Goal: Information Seeking & Learning: Learn about a topic

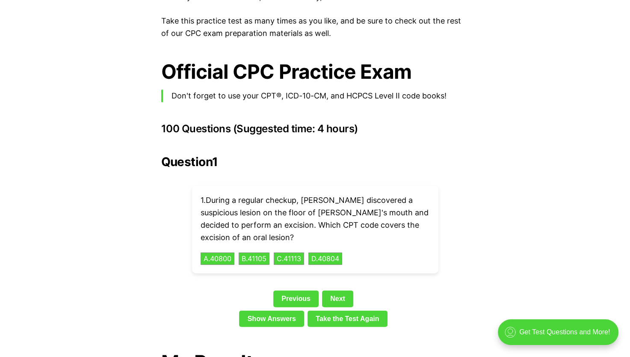
scroll to position [1820, 0]
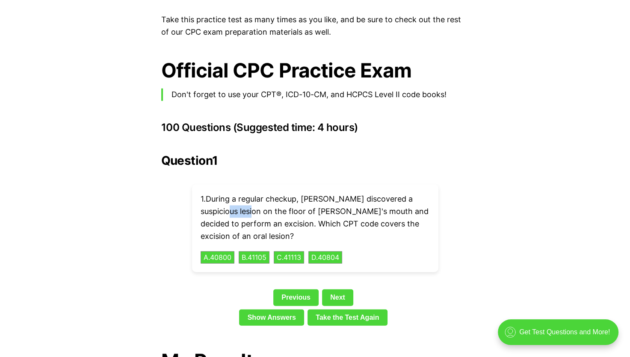
drag, startPoint x: 261, startPoint y: 198, endPoint x: 238, endPoint y: 201, distance: 23.7
click at [238, 201] on p "1 . During a regular checkup, [PERSON_NAME] discovered a suspicious lesion on t…" at bounding box center [315, 217] width 229 height 49
copy p "lesion"
click at [332, 251] on button "D . 40804" at bounding box center [325, 257] width 35 height 13
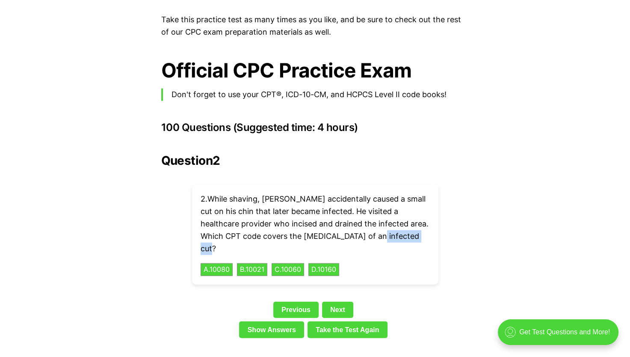
drag, startPoint x: 377, startPoint y: 220, endPoint x: 422, endPoint y: 225, distance: 44.7
click at [422, 225] on p "2 . While shaving, [PERSON_NAME] accidentally caused a small cut on his chin th…" at bounding box center [315, 224] width 229 height 62
copy p "infected cut"
click at [290, 263] on button "C . 10060" at bounding box center [288, 269] width 34 height 13
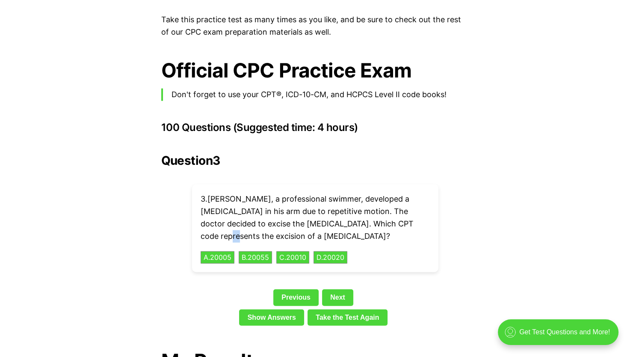
drag, startPoint x: 401, startPoint y: 211, endPoint x: 393, endPoint y: 211, distance: 8.6
click at [393, 211] on p "3 . [PERSON_NAME], a professional swimmer, developed a [MEDICAL_DATA] in his ar…" at bounding box center [315, 217] width 229 height 49
drag, startPoint x: 393, startPoint y: 211, endPoint x: 400, endPoint y: 233, distance: 23.4
click at [400, 233] on div "3 . [PERSON_NAME], a professional swimmer, developed a [MEDICAL_DATA] in his ar…" at bounding box center [315, 228] width 246 height 88
drag, startPoint x: 337, startPoint y: 210, endPoint x: 400, endPoint y: 215, distance: 63.9
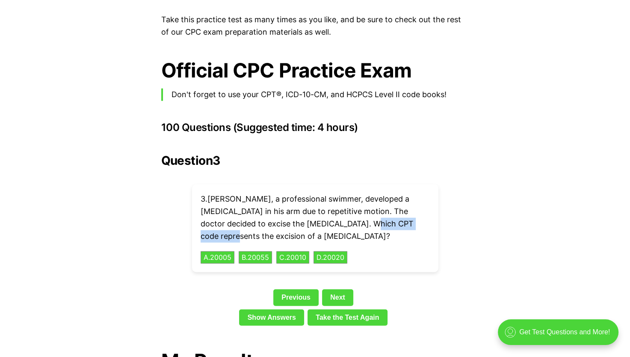
click at [400, 215] on p "3 . [PERSON_NAME], a professional swimmer, developed a [MEDICAL_DATA] in his ar…" at bounding box center [315, 217] width 229 height 49
copy p "excision of a [MEDICAL_DATA]"
click at [297, 251] on button "C . 20010" at bounding box center [292, 257] width 35 height 13
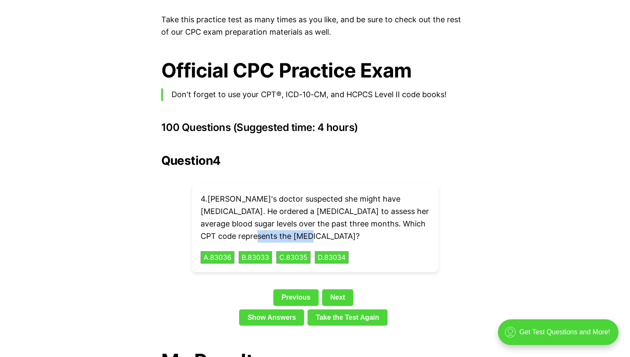
drag, startPoint x: 315, startPoint y: 222, endPoint x: 257, endPoint y: 220, distance: 58.2
click at [257, 220] on p "4 . Ella's doctor suspected she might have [MEDICAL_DATA]. He ordered a [MEDICA…" at bounding box center [315, 217] width 229 height 49
copy p "[MEDICAL_DATA]"
click at [216, 251] on button "A . 83036" at bounding box center [217, 257] width 35 height 13
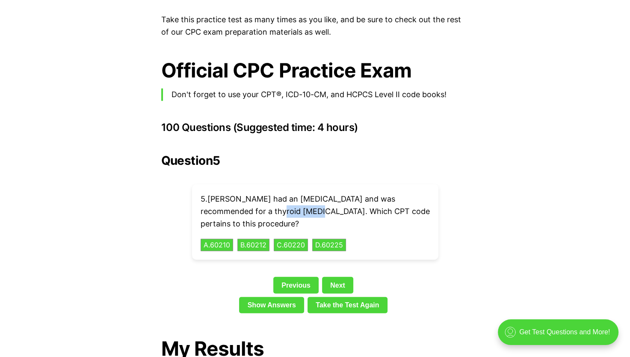
drag, startPoint x: 265, startPoint y: 198, endPoint x: 226, endPoint y: 201, distance: 39.0
click at [226, 201] on p "5 . [PERSON_NAME] had an [MEDICAL_DATA] and was recommended for a thyroid [MEDI…" at bounding box center [315, 211] width 229 height 37
copy p "[MEDICAL_DATA]"
click at [216, 238] on button "A . 60210" at bounding box center [217, 244] width 34 height 13
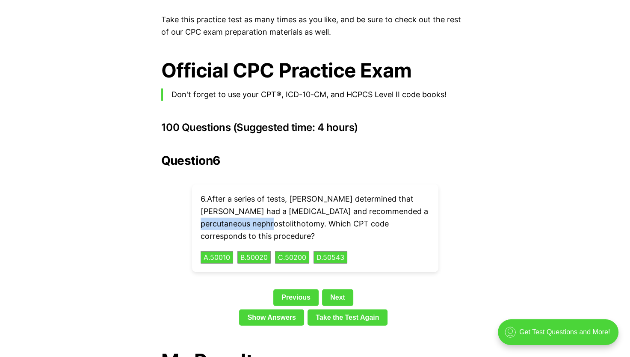
drag, startPoint x: 270, startPoint y: 212, endPoint x: 200, endPoint y: 214, distance: 70.2
click at [201, 214] on p "6 . After a series of tests, [PERSON_NAME] determined that [PERSON_NAME] had a …" at bounding box center [315, 217] width 229 height 49
copy p "nephrostolithotomy"
click at [165, 229] on div "Question 6 6 . After a series of tests, [PERSON_NAME] determined that [PERSON_N…" at bounding box center [315, 241] width 308 height 175
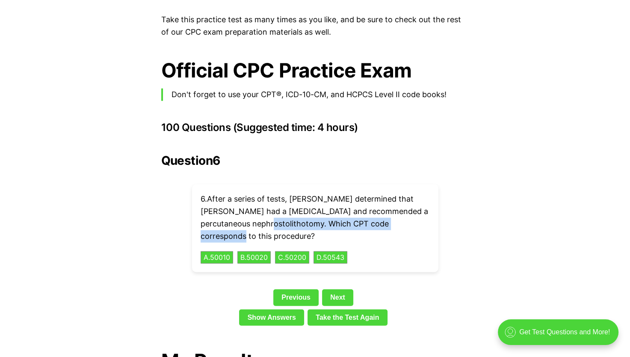
drag, startPoint x: 269, startPoint y: 212, endPoint x: 218, endPoint y: 217, distance: 51.6
click at [218, 217] on p "6 . After a series of tests, [PERSON_NAME] determined that [PERSON_NAME] had a …" at bounding box center [315, 217] width 229 height 49
drag, startPoint x: 218, startPoint y: 217, endPoint x: 184, endPoint y: 222, distance: 33.6
click at [184, 222] on div "Question 6 6 . After a series of tests, [PERSON_NAME] determined that [PERSON_N…" at bounding box center [315, 241] width 308 height 175
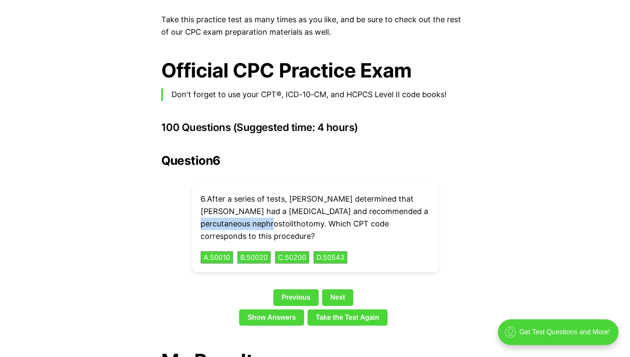
drag, startPoint x: 200, startPoint y: 209, endPoint x: 269, endPoint y: 216, distance: 70.0
click at [269, 216] on div "6 . After a series of tests, [PERSON_NAME] determined that [PERSON_NAME] had a …" at bounding box center [315, 228] width 246 height 88
copy p "nephrostolithotomy"
click at [163, 211] on div "Question 6 6 . After a series of tests, [PERSON_NAME] determined that [PERSON_N…" at bounding box center [315, 241] width 308 height 175
click at [293, 251] on button "C . 50200" at bounding box center [292, 257] width 36 height 13
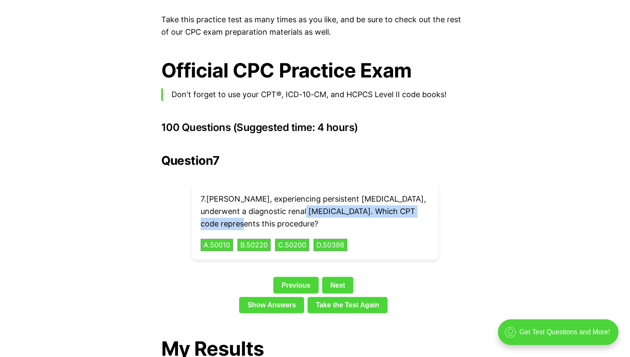
drag, startPoint x: 305, startPoint y: 200, endPoint x: 221, endPoint y: 204, distance: 83.5
click at [221, 204] on p "7 . [PERSON_NAME], experiencing persistent [MEDICAL_DATA], underwent a diagnost…" at bounding box center [315, 211] width 229 height 37
drag, startPoint x: 221, startPoint y: 204, endPoint x: 155, endPoint y: 220, distance: 68.2
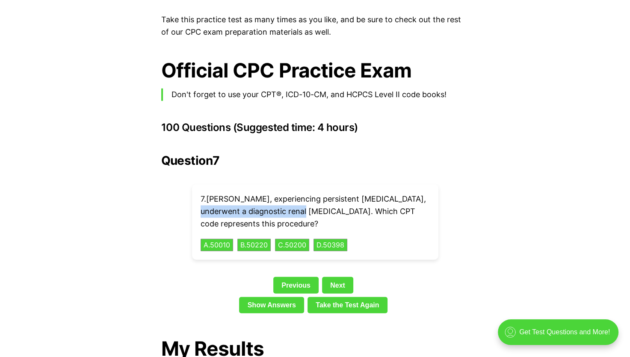
drag, startPoint x: 200, startPoint y: 197, endPoint x: 304, endPoint y: 203, distance: 104.1
click at [304, 203] on div "7 . [PERSON_NAME], experiencing persistent [MEDICAL_DATA], underwent a diagnost…" at bounding box center [315, 221] width 246 height 75
copy p "diagnostic renal [MEDICAL_DATA]"
click at [161, 121] on h3 "100 Questions (Suggested time: 4 hours)" at bounding box center [315, 127] width 308 height 12
click at [219, 238] on button "A . 50010" at bounding box center [217, 244] width 34 height 13
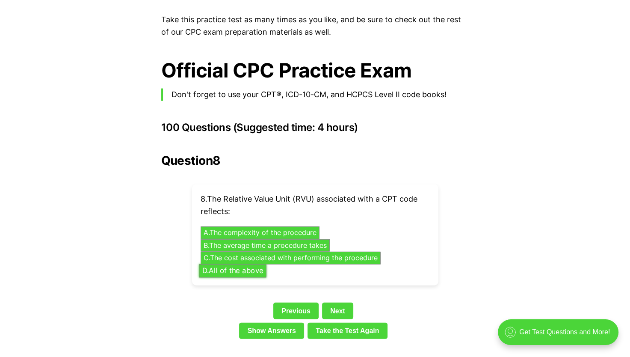
click at [210, 264] on button "D . All of the above" at bounding box center [233, 270] width 68 height 13
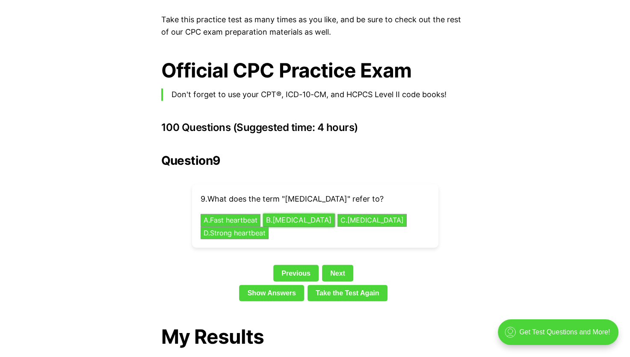
click at [301, 214] on button "B . [MEDICAL_DATA]" at bounding box center [299, 220] width 72 height 13
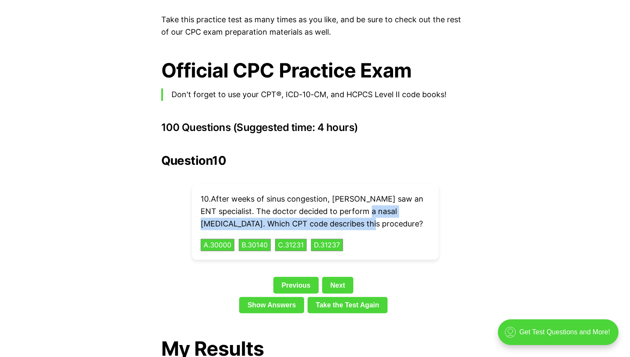
drag, startPoint x: 379, startPoint y: 199, endPoint x: 422, endPoint y: 205, distance: 42.7
click at [422, 205] on p "10 . After weeks of sinus congestion, [PERSON_NAME] saw an ENT specialist. The …" at bounding box center [315, 211] width 229 height 37
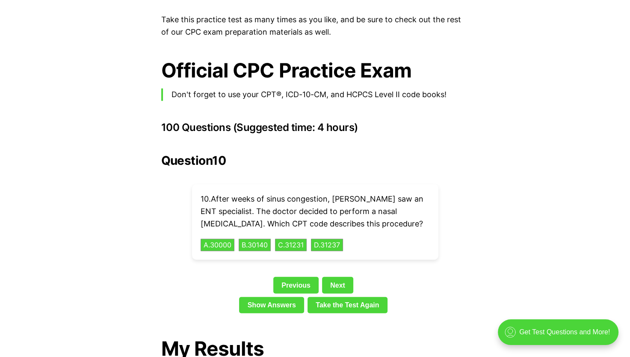
click at [392, 221] on div "10 . After weeks of sinus congestion, [PERSON_NAME] saw an ENT specialist. The …" at bounding box center [315, 221] width 246 height 75
drag, startPoint x: 380, startPoint y: 195, endPoint x: 420, endPoint y: 200, distance: 39.6
click at [420, 200] on p "10 . After weeks of sinus congestion, [PERSON_NAME] saw an ENT specialist. The …" at bounding box center [315, 211] width 229 height 37
copy p "[MEDICAL_DATA]"
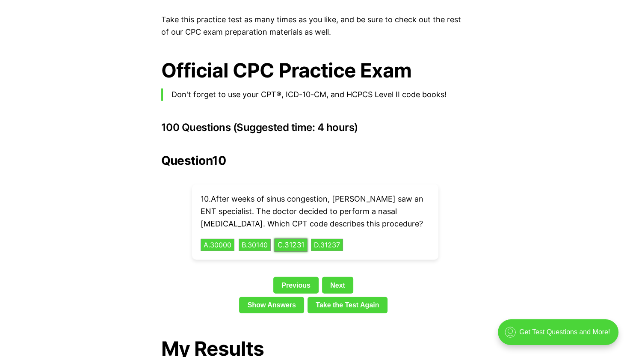
click at [299, 238] on button "C . 31231" at bounding box center [290, 244] width 33 height 13
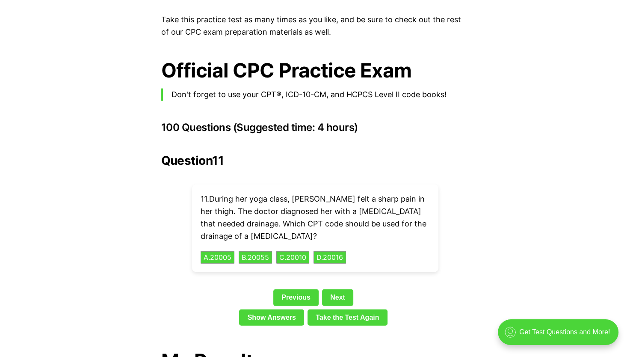
drag, startPoint x: 347, startPoint y: 198, endPoint x: 321, endPoint y: 198, distance: 26.1
click at [320, 197] on p "11 . During her yoga class, [PERSON_NAME] felt a sharp pain in her thigh. The d…" at bounding box center [315, 217] width 229 height 49
click at [323, 201] on p "11 . During her yoga class, [PERSON_NAME] felt a sharp pain in her thigh. The d…" at bounding box center [315, 217] width 229 height 49
drag, startPoint x: 321, startPoint y: 198, endPoint x: 351, endPoint y: 198, distance: 29.5
click at [351, 198] on p "11 . During her yoga class, [PERSON_NAME] felt a sharp pain in her thigh. The d…" at bounding box center [315, 217] width 229 height 49
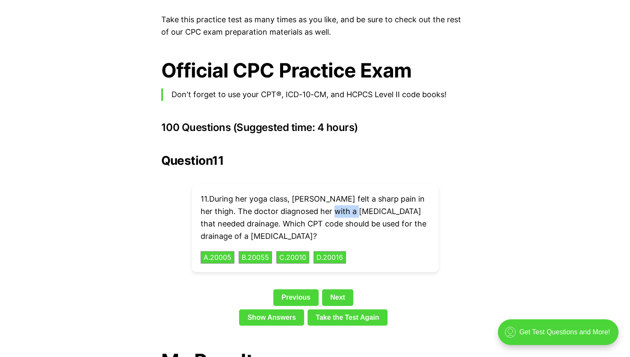
copy p "[MEDICAL_DATA]"
click at [221, 251] on button "A . 20005" at bounding box center [217, 257] width 35 height 13
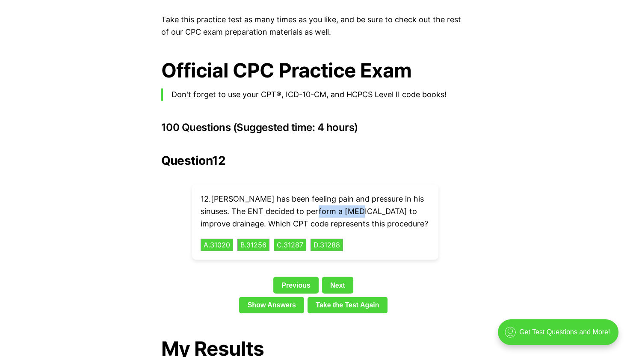
drag, startPoint x: 353, startPoint y: 198, endPoint x: 311, endPoint y: 196, distance: 41.5
click at [311, 196] on p "12 . [PERSON_NAME] has been feeling pain and pressure in his sinuses. The ENT d…" at bounding box center [315, 211] width 229 height 37
click at [219, 238] on button "A . 31020" at bounding box center [217, 244] width 34 height 13
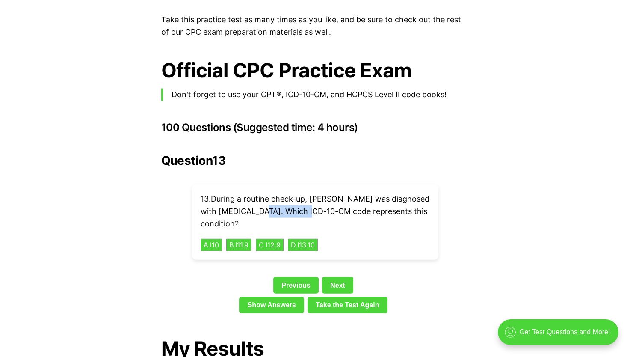
drag, startPoint x: 317, startPoint y: 197, endPoint x: 269, endPoint y: 198, distance: 47.5
click at [269, 198] on p "13 . During a routine check-up, [PERSON_NAME] was diagnosed with [MEDICAL_DATA]…" at bounding box center [315, 211] width 229 height 37
click at [210, 238] on button "A . I10" at bounding box center [211, 244] width 23 height 13
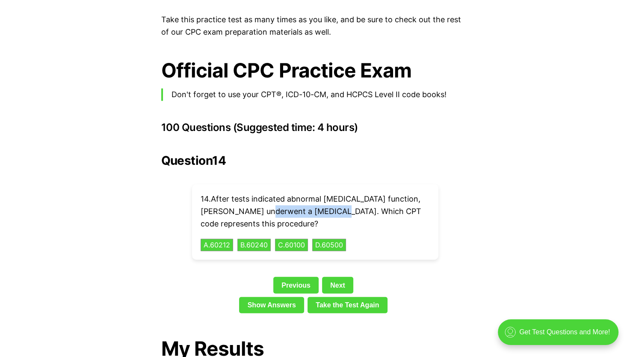
drag, startPoint x: 315, startPoint y: 199, endPoint x: 246, endPoint y: 199, distance: 68.4
click at [246, 199] on p "14 . After tests indicated abnormal [MEDICAL_DATA] function, [PERSON_NAME] unde…" at bounding box center [315, 211] width 229 height 37
click at [338, 238] on button "D . 60500" at bounding box center [328, 244] width 35 height 13
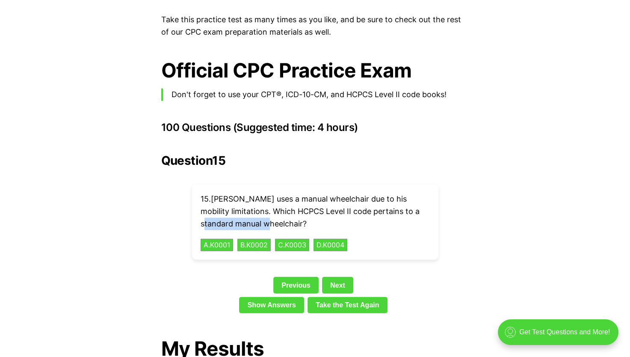
drag, startPoint x: 265, startPoint y: 210, endPoint x: 201, endPoint y: 211, distance: 64.2
click at [201, 211] on p "15 . [PERSON_NAME] uses a manual wheelchair due to his mobility limitations. Wh…" at bounding box center [315, 211] width 229 height 37
click at [171, 277] on div "Previous Next" at bounding box center [315, 287] width 308 height 20
click at [221, 238] on button "A . K0001" at bounding box center [217, 244] width 34 height 13
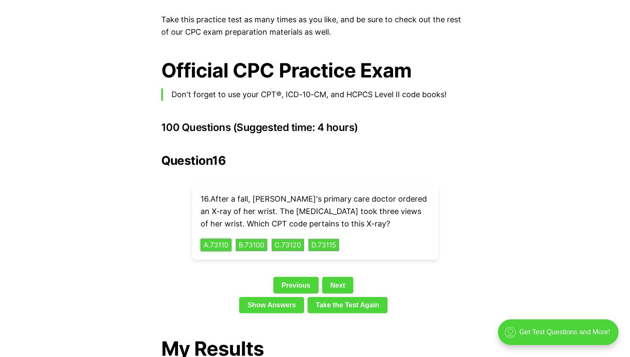
scroll to position [1822, 0]
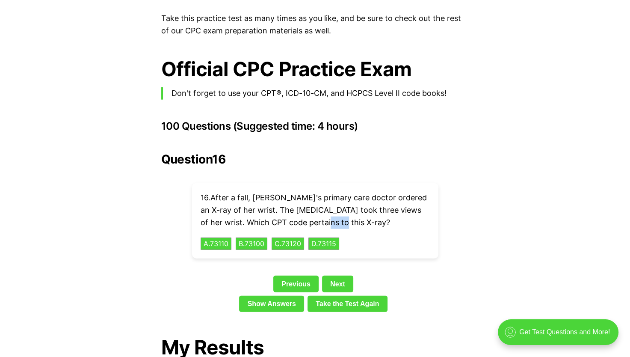
drag, startPoint x: 313, startPoint y: 209, endPoint x: 295, endPoint y: 208, distance: 17.6
click at [295, 208] on p "16 . After a fall, [PERSON_NAME]'s primary care doctor ordered an X-ray of her …" at bounding box center [315, 210] width 229 height 37
click at [216, 237] on button "A . 73110" at bounding box center [216, 243] width 33 height 13
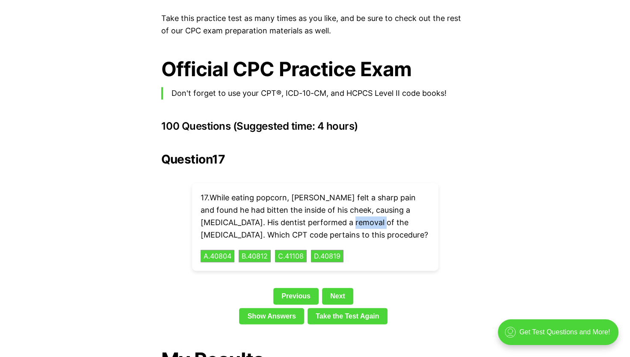
drag, startPoint x: 363, startPoint y: 211, endPoint x: 331, endPoint y: 213, distance: 32.6
click at [331, 213] on p "17 . While eating popcorn, [PERSON_NAME] felt a sharp pain and found he had bit…" at bounding box center [315, 216] width 229 height 49
click at [337, 249] on button "D . 40819" at bounding box center [327, 255] width 34 height 13
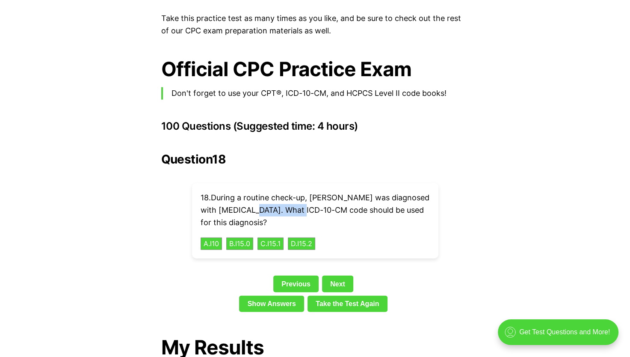
drag, startPoint x: 310, startPoint y: 197, endPoint x: 260, endPoint y: 196, distance: 49.2
click at [260, 196] on p "18 . During a routine check-up, [PERSON_NAME] was diagnosed with [MEDICAL_DATA]…" at bounding box center [315, 210] width 229 height 37
click at [216, 237] on button "A . I10" at bounding box center [211, 243] width 23 height 13
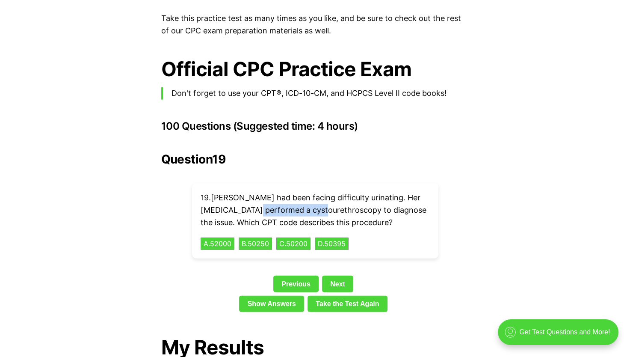
drag, startPoint x: 315, startPoint y: 198, endPoint x: 248, endPoint y: 198, distance: 67.6
click at [248, 198] on p "19 . [PERSON_NAME] had been facing difficulty urinating. Her [MEDICAL_DATA] per…" at bounding box center [315, 210] width 229 height 37
click at [164, 174] on div "Question 19 19 . [PERSON_NAME] had been facing difficulty urinating. Her [MEDIC…" at bounding box center [315, 233] width 308 height 163
click at [221, 237] on button "A . 52000" at bounding box center [217, 243] width 35 height 13
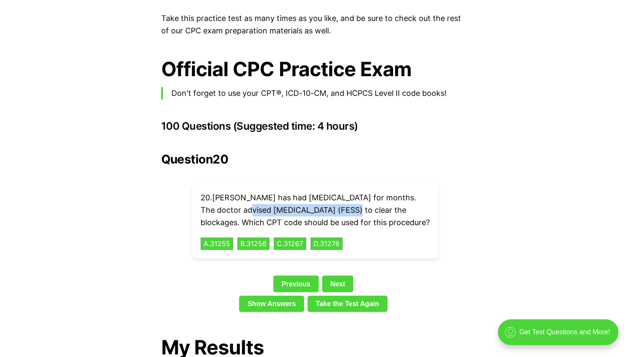
drag, startPoint x: 331, startPoint y: 197, endPoint x: 231, endPoint y: 195, distance: 101.0
click at [231, 195] on p "20 . [PERSON_NAME] has had [MEDICAL_DATA] for months. The doctor advised [MEDIC…" at bounding box center [315, 210] width 229 height 37
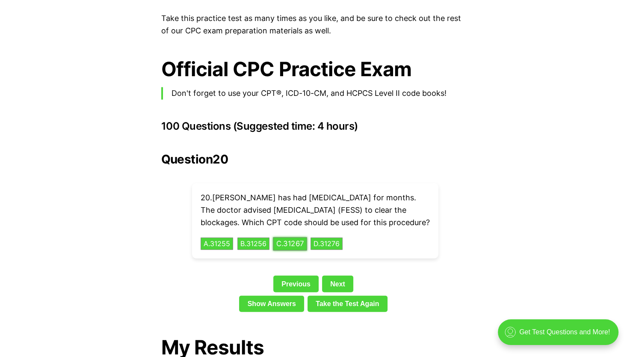
click at [290, 243] on button "C . 31267" at bounding box center [290, 243] width 34 height 13
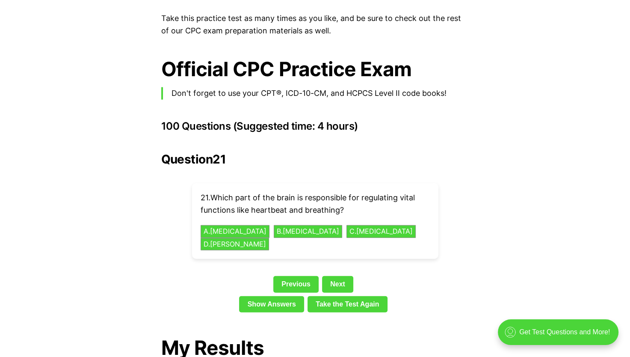
click at [205, 245] on div "Question 21 21 . Which part of the brain is responsible for regulating vital fu…" at bounding box center [315, 233] width 308 height 163
click at [272, 296] on link "Show Answers" at bounding box center [271, 304] width 65 height 16
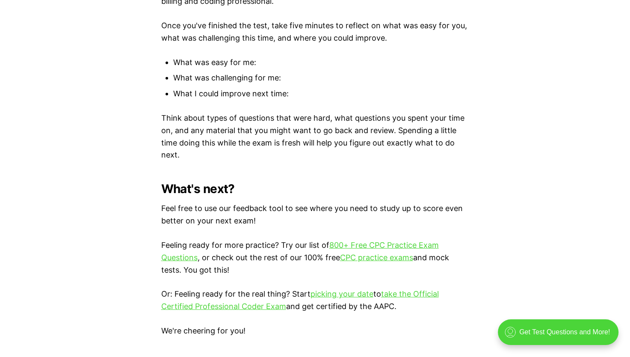
scroll to position [5072, 0]
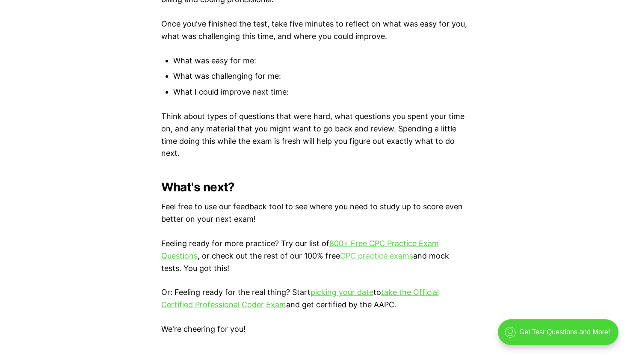
click at [371, 251] on link "CPC practice exams" at bounding box center [376, 255] width 73 height 9
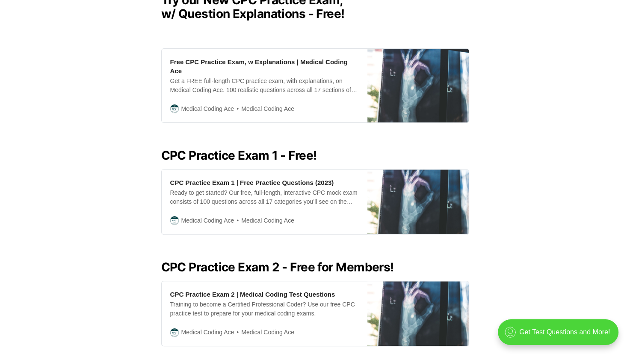
scroll to position [274, 0]
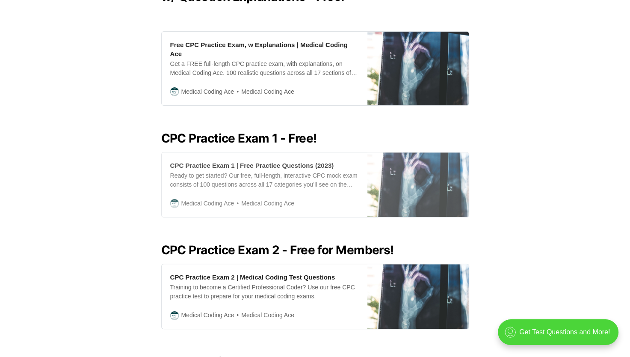
click at [228, 161] on div "CPC Practice Exam 1 | Free Practice Questions (2023)" at bounding box center [252, 165] width 164 height 9
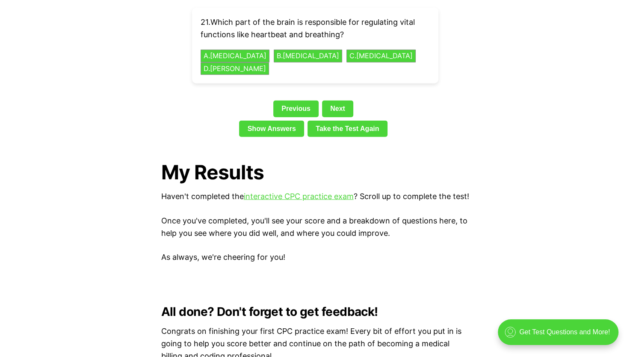
scroll to position [2002, 0]
